Goal: Task Accomplishment & Management: Use online tool/utility

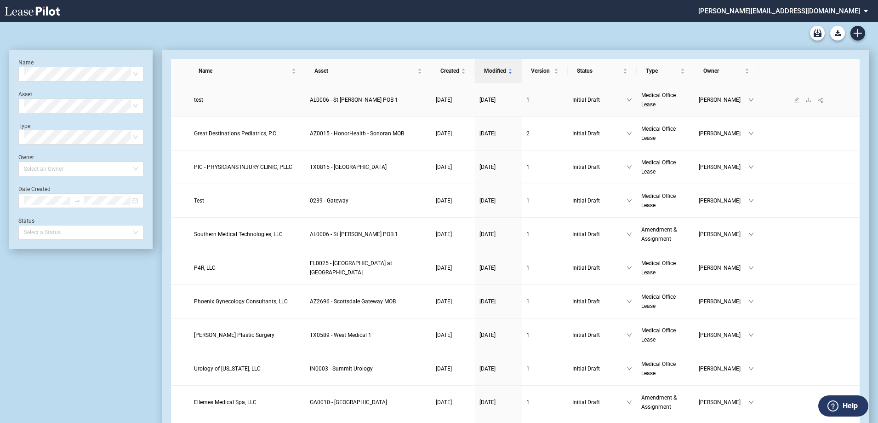
click at [196, 102] on span "test" at bounding box center [198, 100] width 9 height 6
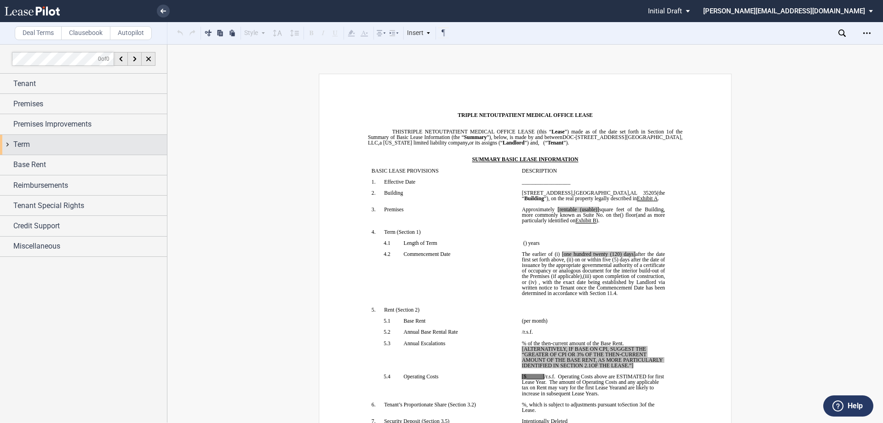
click at [6, 146] on div "Term" at bounding box center [83, 145] width 167 height 20
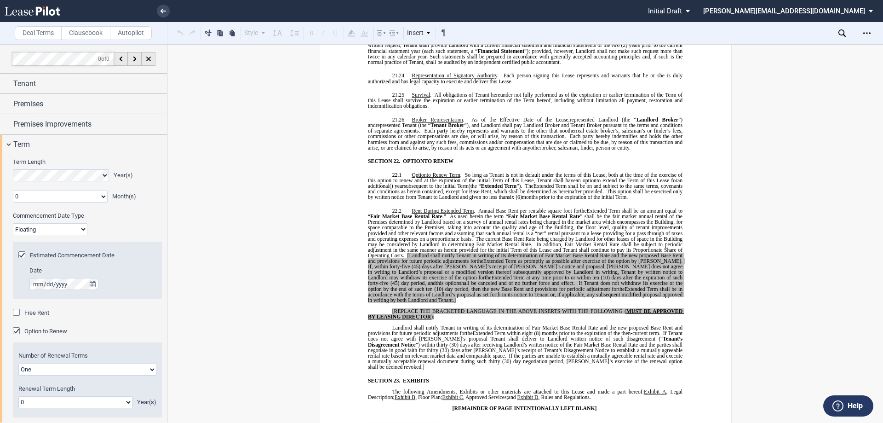
scroll to position [7599, 0]
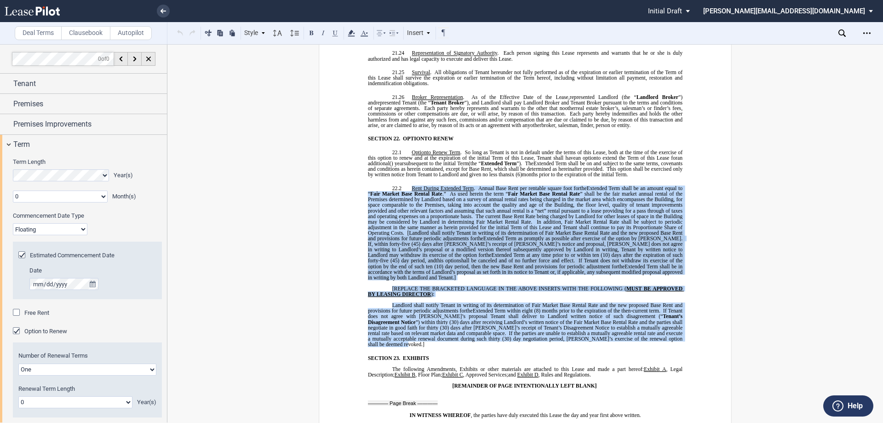
drag, startPoint x: 409, startPoint y: 159, endPoint x: 676, endPoint y: 304, distance: 303.3
click at [676, 304] on div "!!SET_LEVEL_1!! !!MOB_LEVEL_2!! 22.2 Rent During Extended Term . Annual Base Re…" at bounding box center [525, 265] width 315 height 161
